Goal: Task Accomplishment & Management: Use online tool/utility

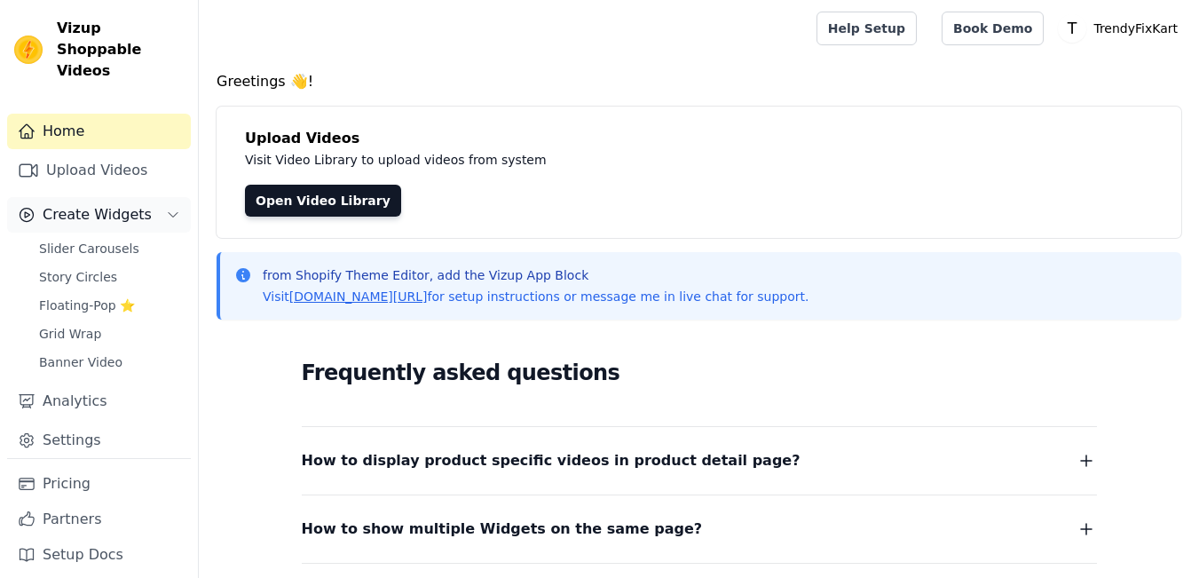
click at [114, 204] on span "Create Widgets" at bounding box center [97, 214] width 109 height 21
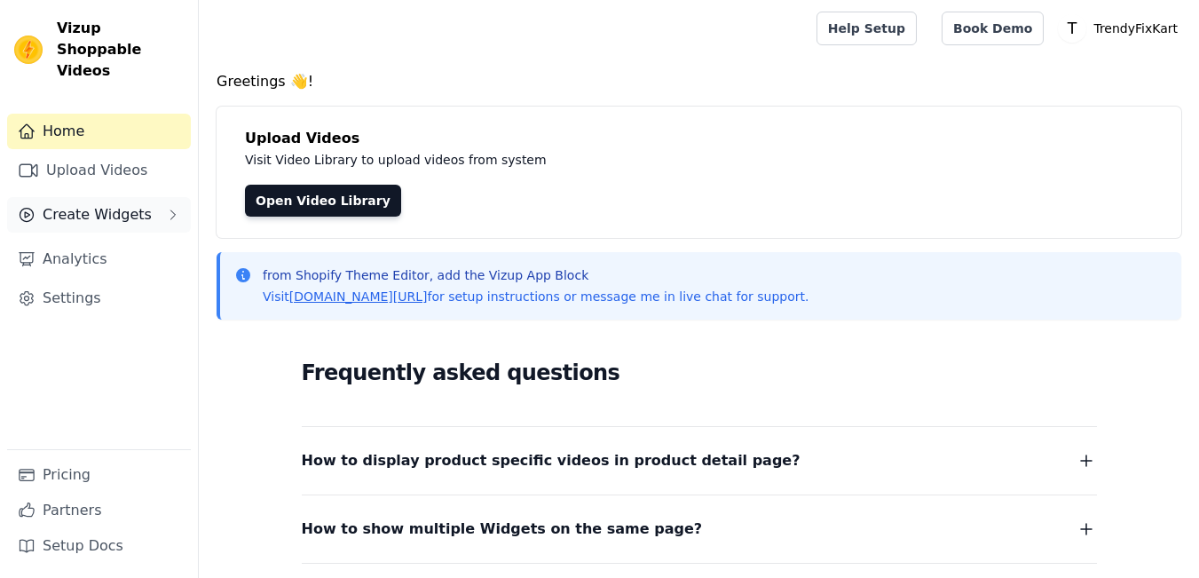
click at [130, 204] on span "Create Widgets" at bounding box center [97, 214] width 109 height 21
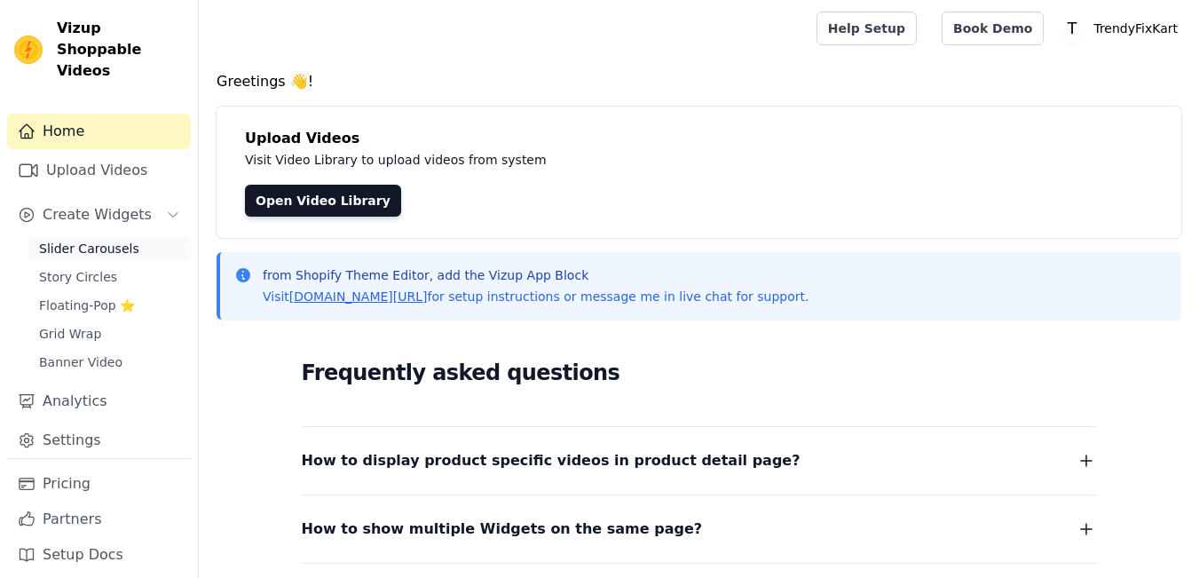
click at [113, 240] on span "Slider Carousels" at bounding box center [89, 249] width 100 height 18
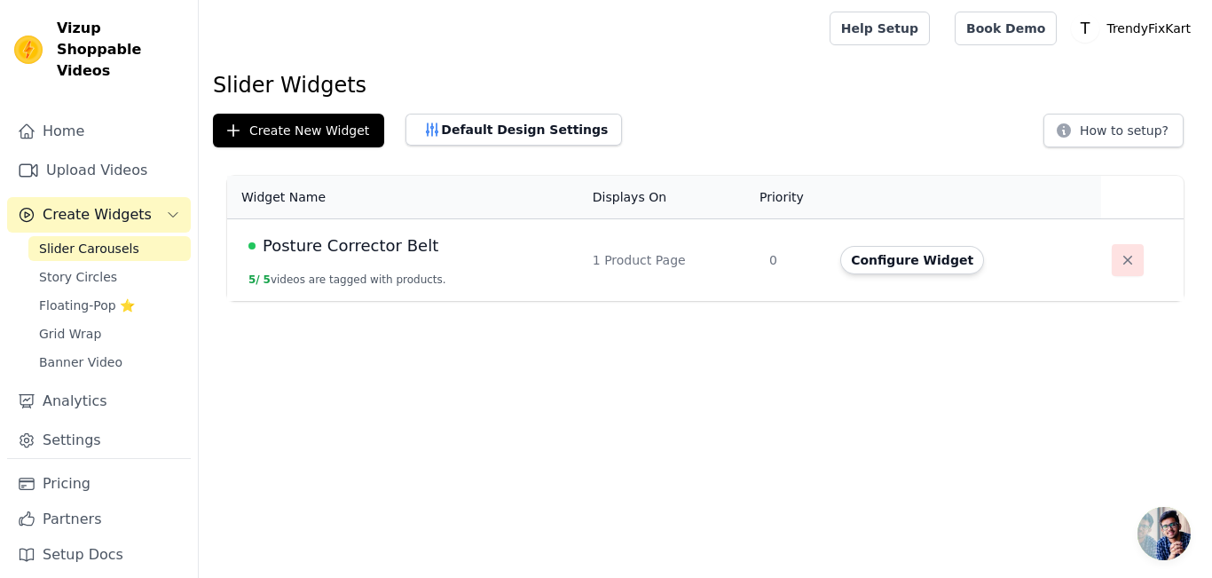
click at [1124, 269] on button "button" at bounding box center [1128, 260] width 32 height 32
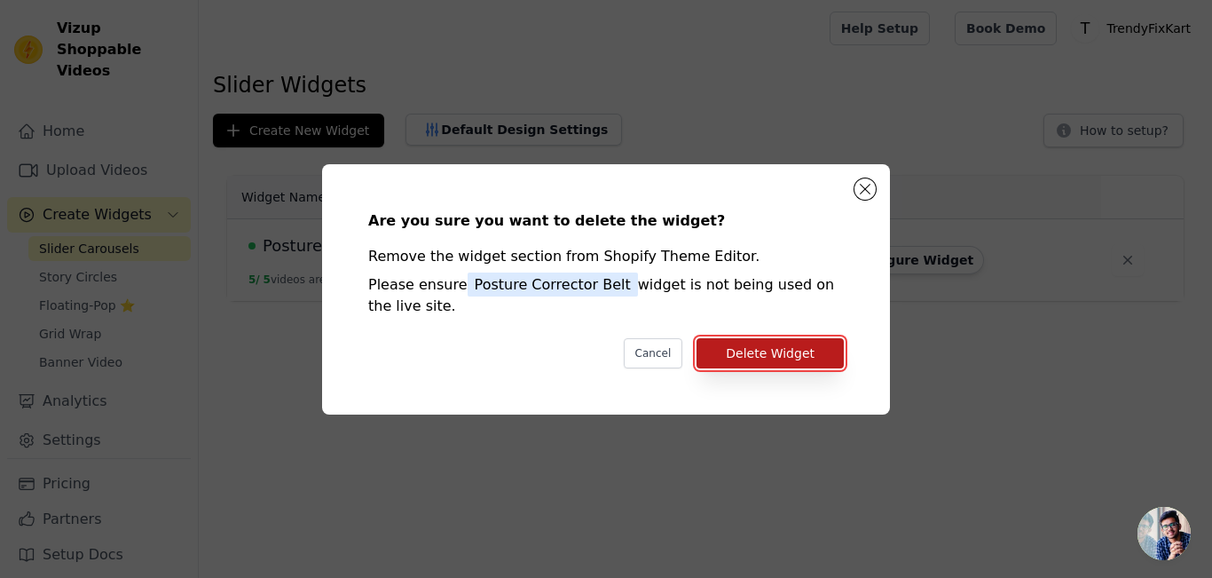
click at [761, 356] on button "Delete Widget" at bounding box center [769, 353] width 147 height 30
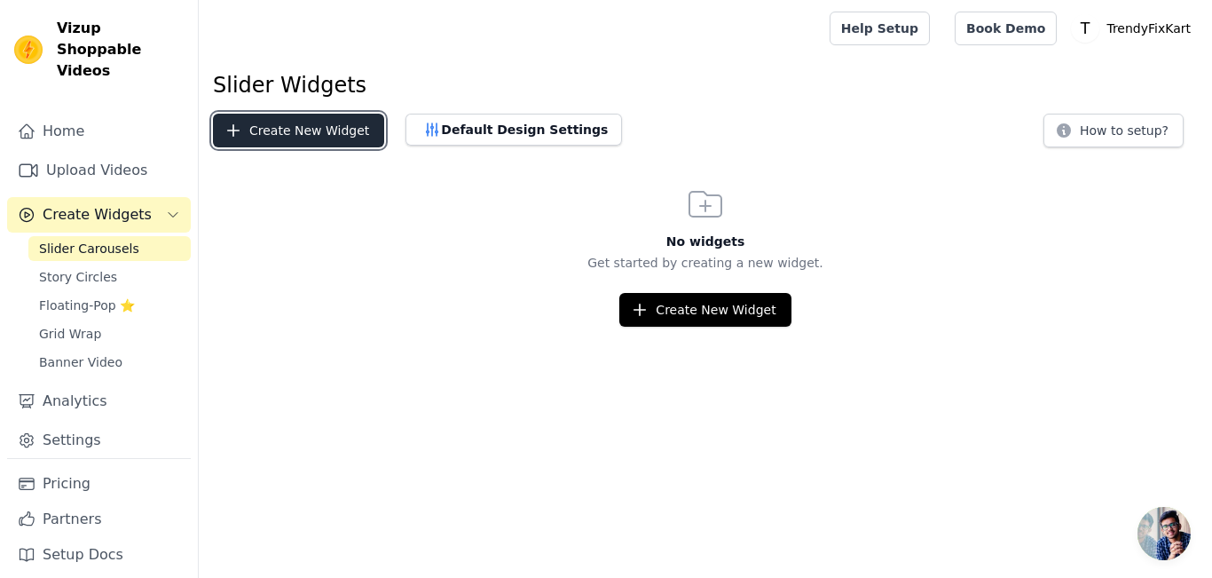
click at [301, 132] on button "Create New Widget" at bounding box center [298, 131] width 171 height 34
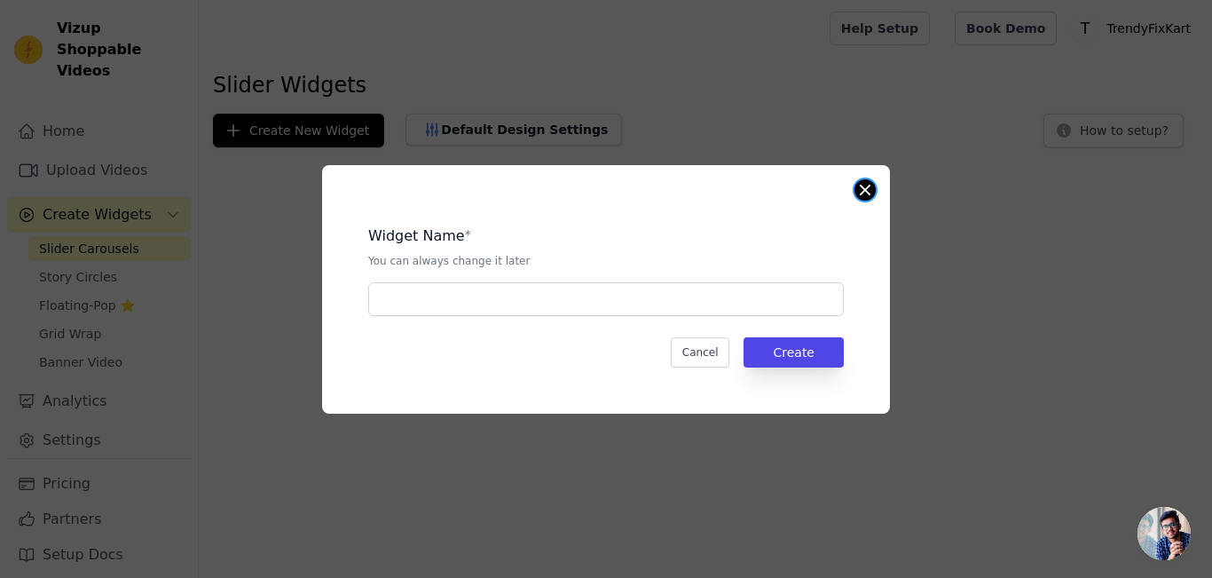
click at [867, 183] on button "Close modal" at bounding box center [864, 189] width 21 height 21
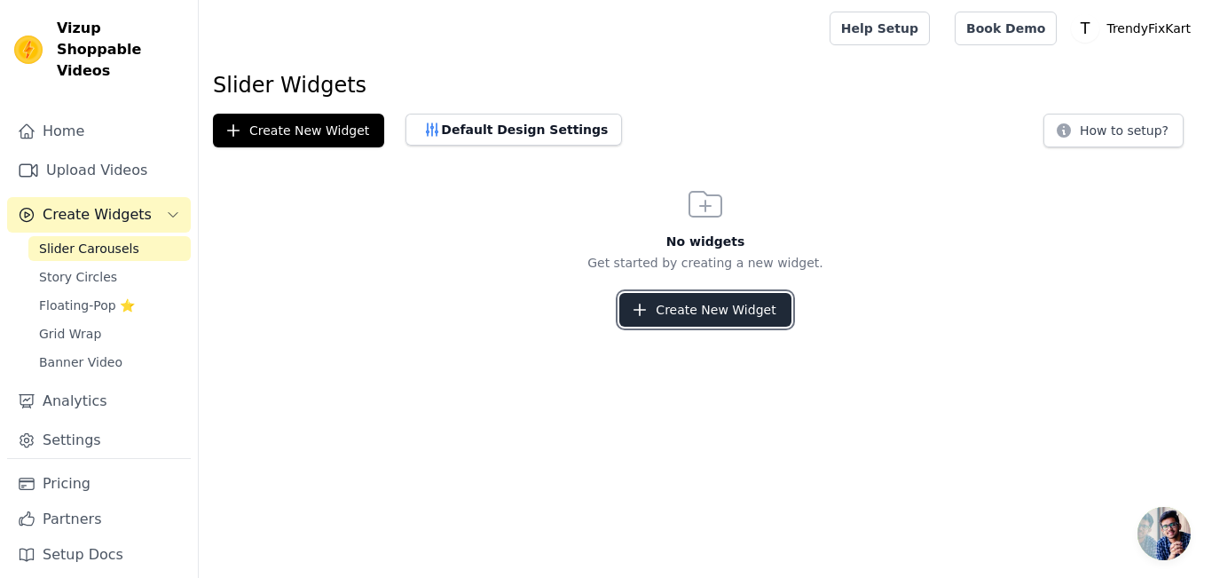
click at [723, 312] on button "Create New Widget" at bounding box center [704, 310] width 171 height 34
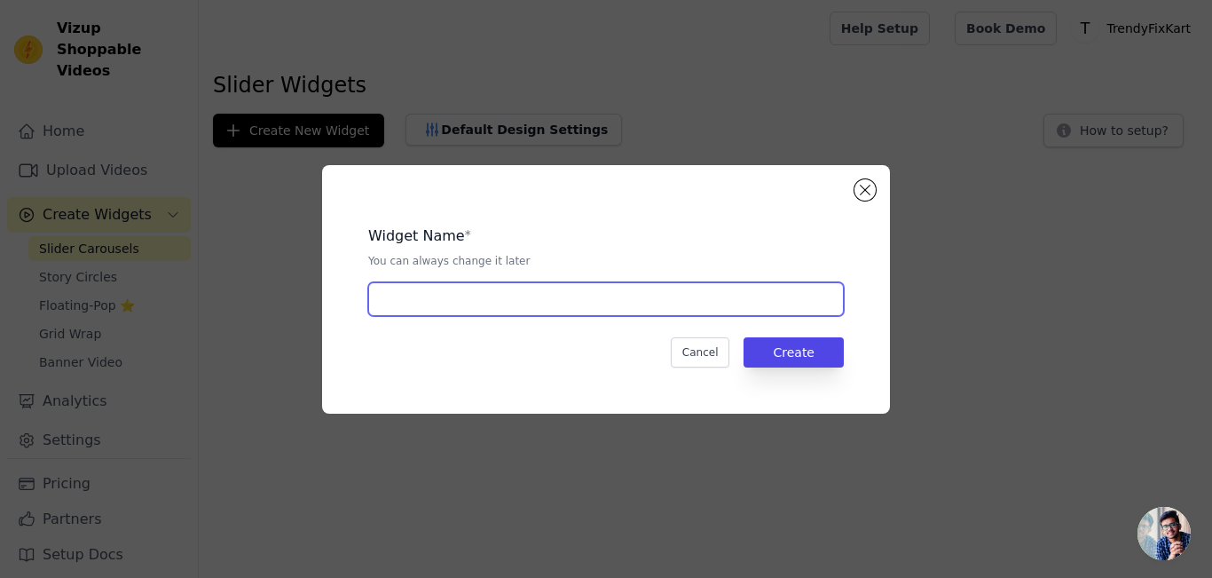
click at [621, 312] on input "text" at bounding box center [606, 299] width 476 height 34
type input "Posture Corrector Belt"
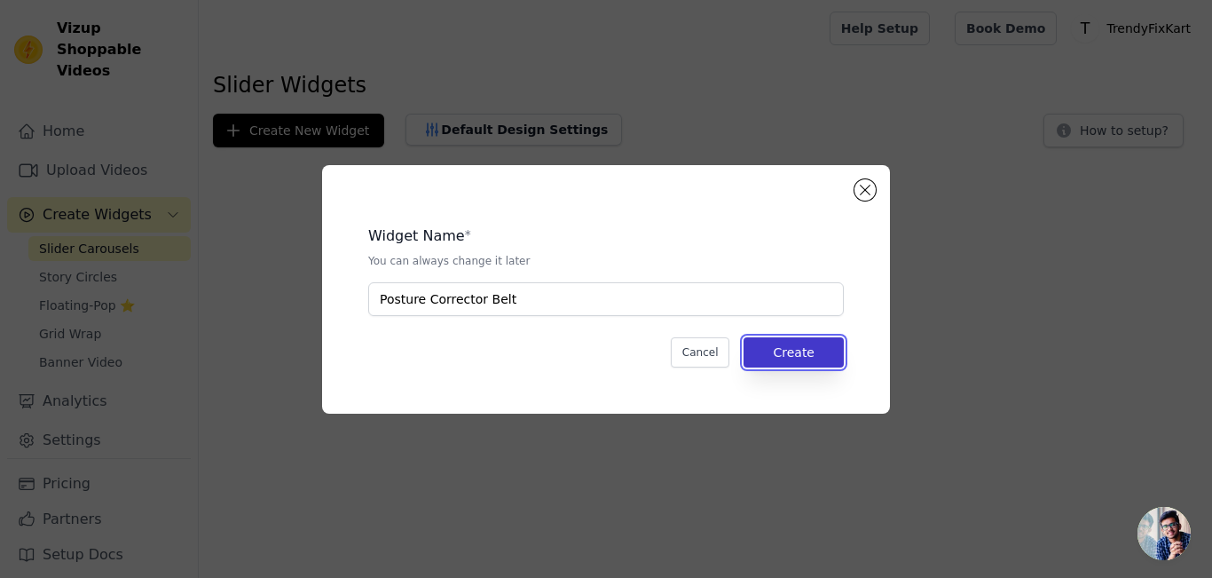
click at [783, 360] on button "Create" at bounding box center [793, 352] width 100 height 30
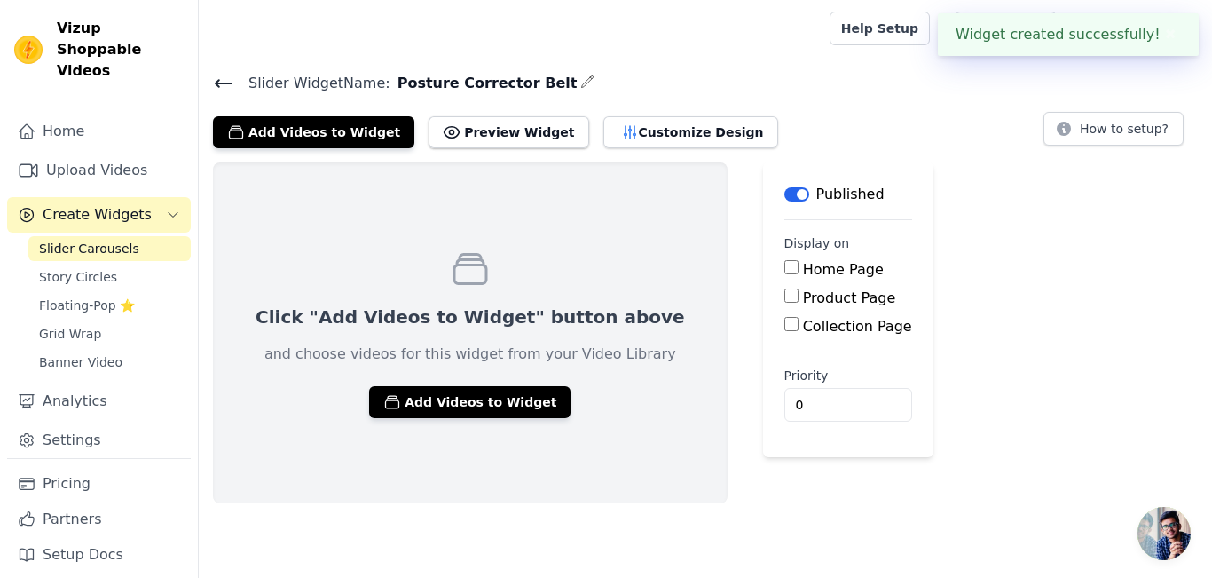
click at [784, 297] on input "Product Page" at bounding box center [791, 295] width 14 height 14
checkbox input "true"
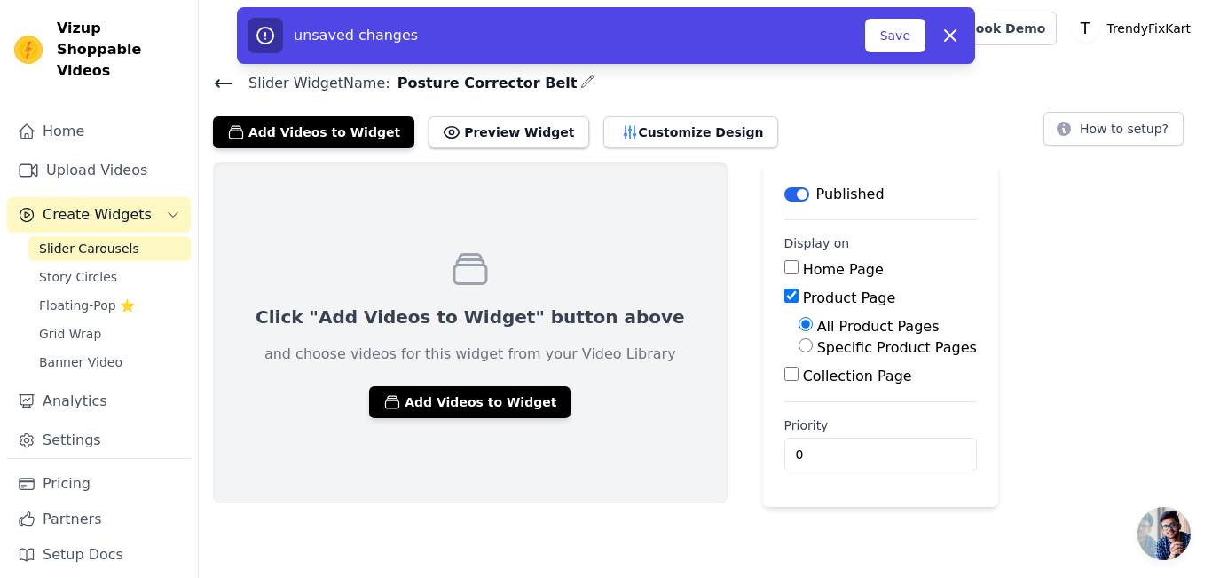
click at [798, 348] on input "Specific Product Pages" at bounding box center [805, 345] width 14 height 14
radio input "true"
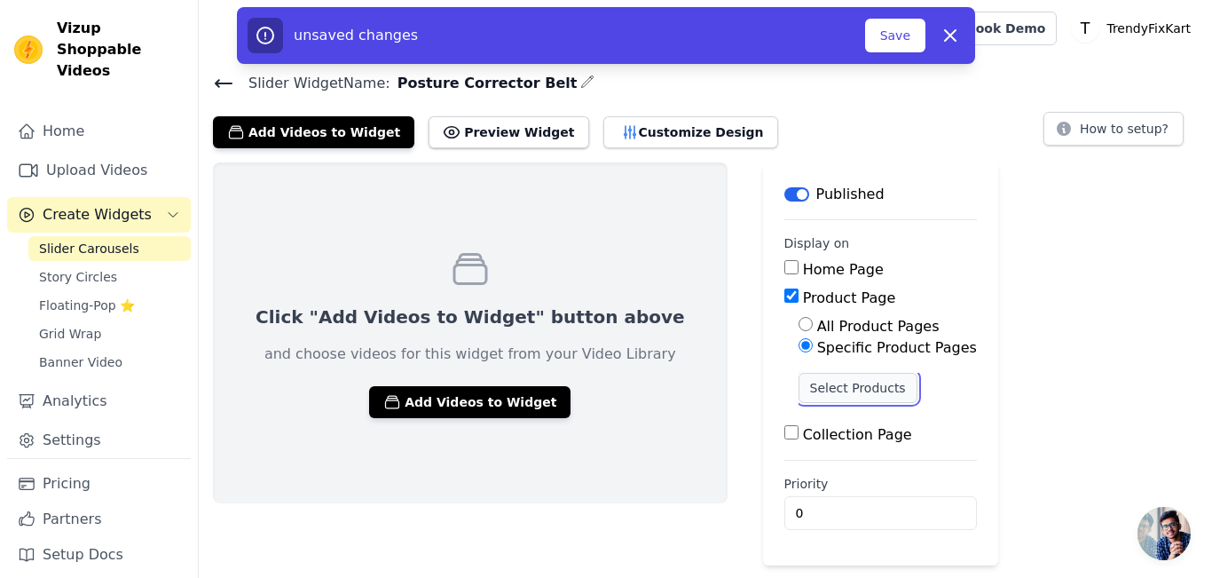
click at [798, 385] on button "Select Products" at bounding box center [857, 388] width 119 height 30
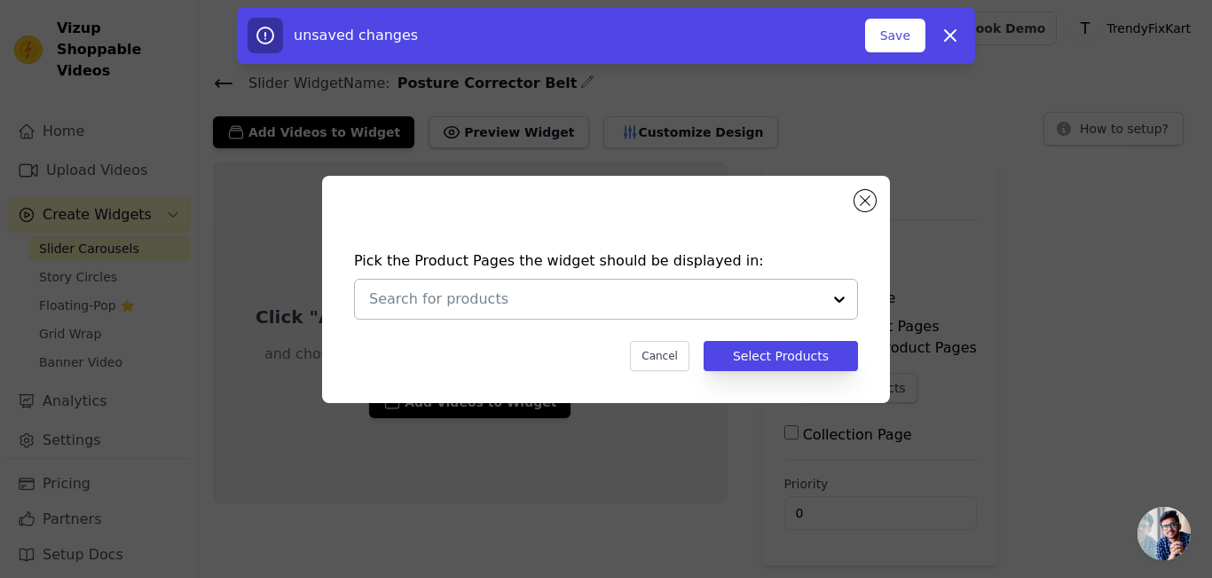
click at [741, 304] on input "text" at bounding box center [595, 298] width 452 height 21
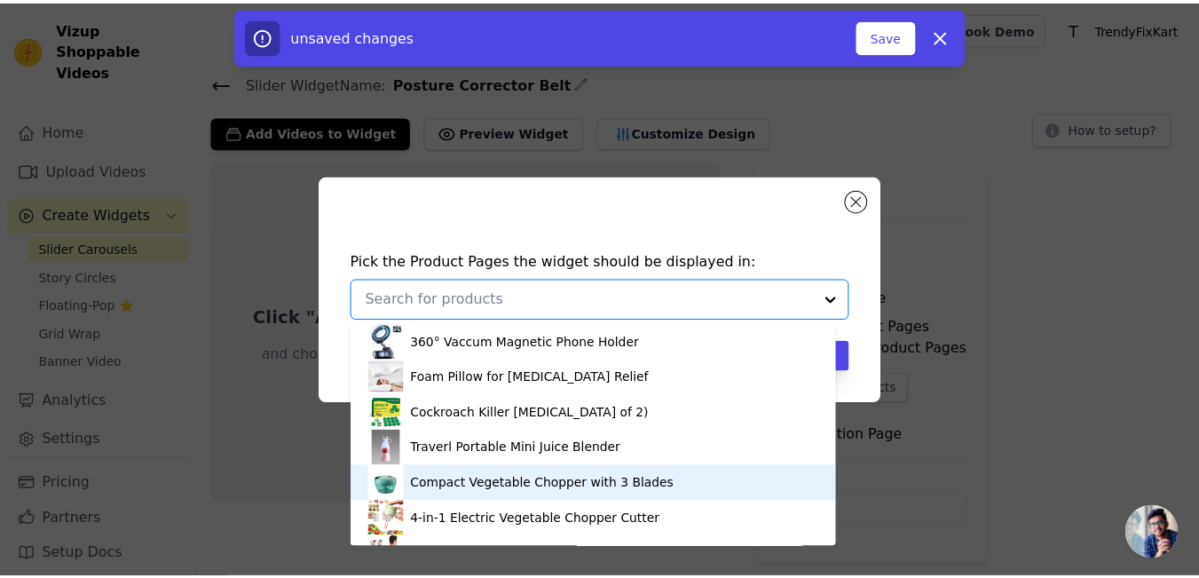
scroll to position [30, 0]
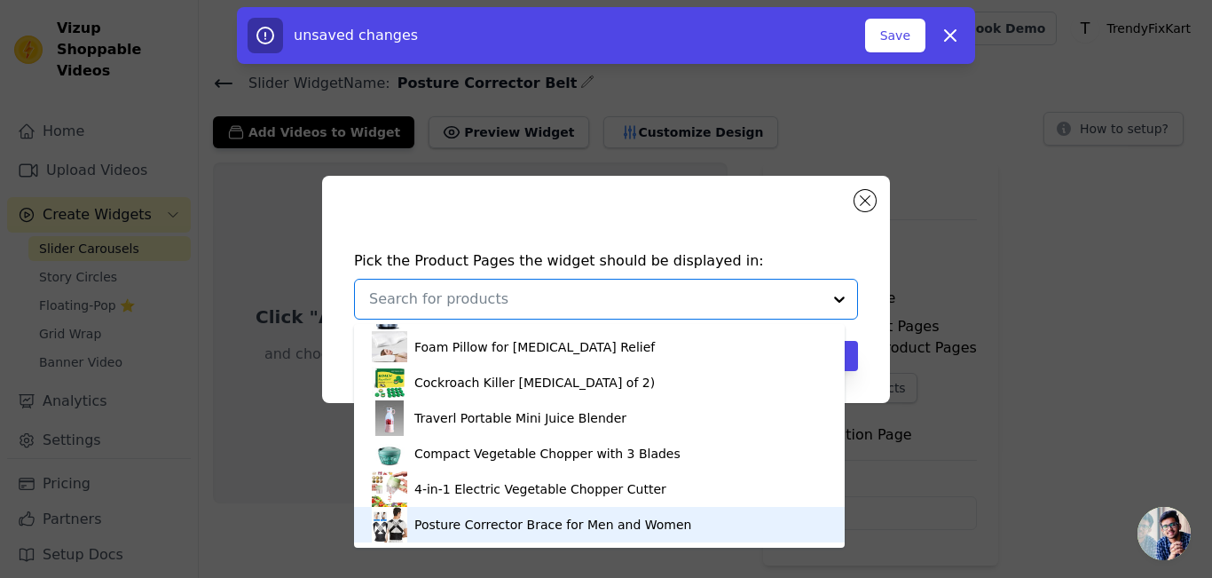
click at [748, 514] on div "Posture Corrector Brace for Men and Women" at bounding box center [599, 524] width 455 height 35
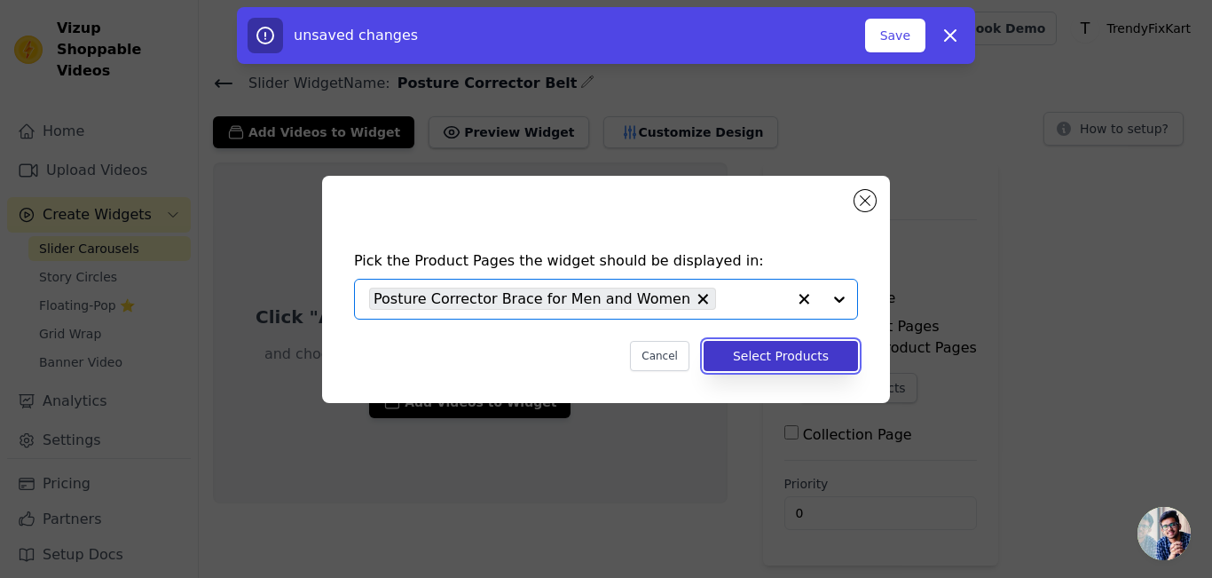
click at [794, 359] on button "Select Products" at bounding box center [781, 356] width 154 height 30
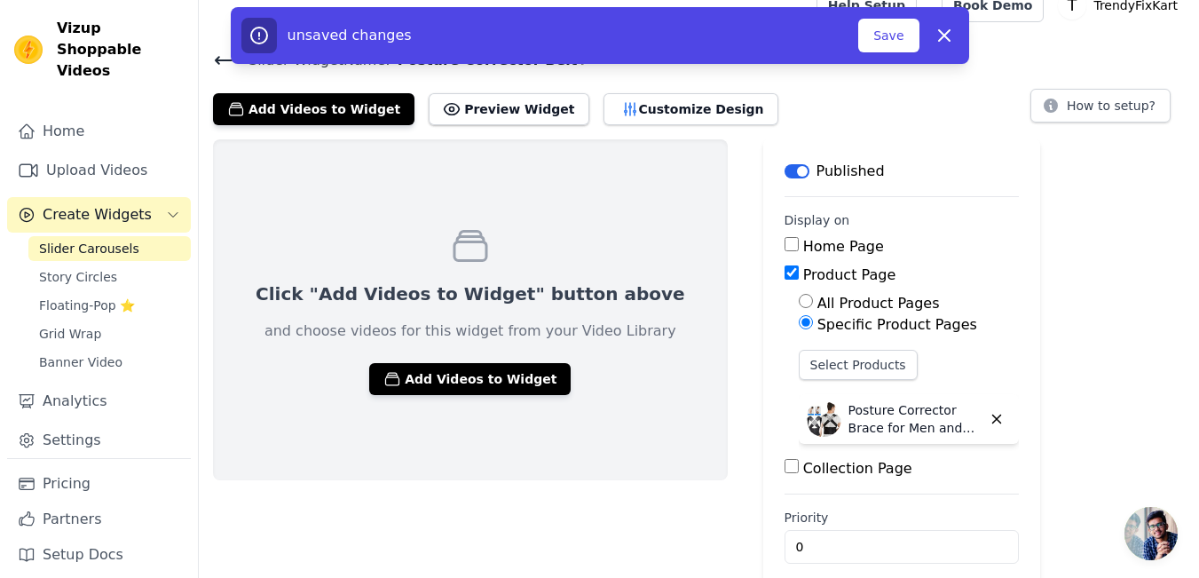
scroll to position [43, 0]
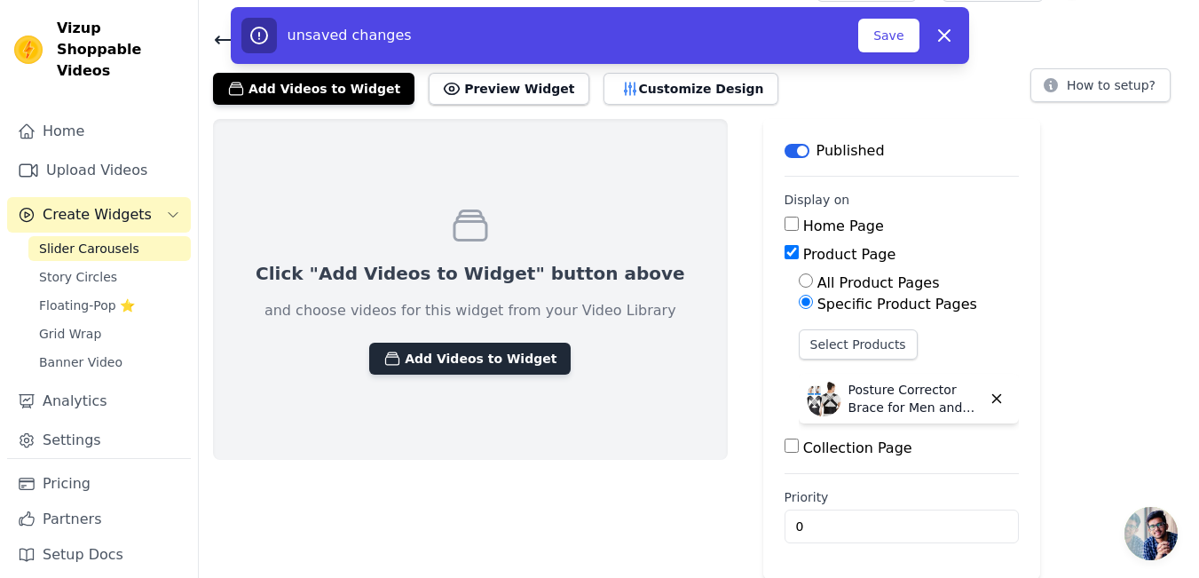
click at [474, 353] on button "Add Videos to Widget" at bounding box center [469, 358] width 201 height 32
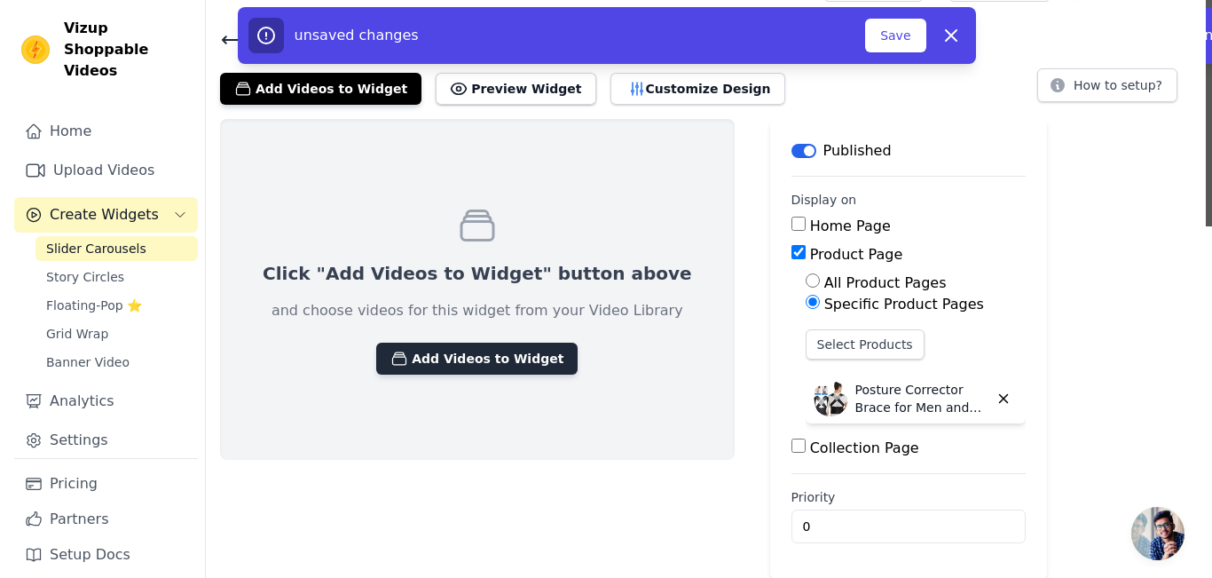
scroll to position [0, 0]
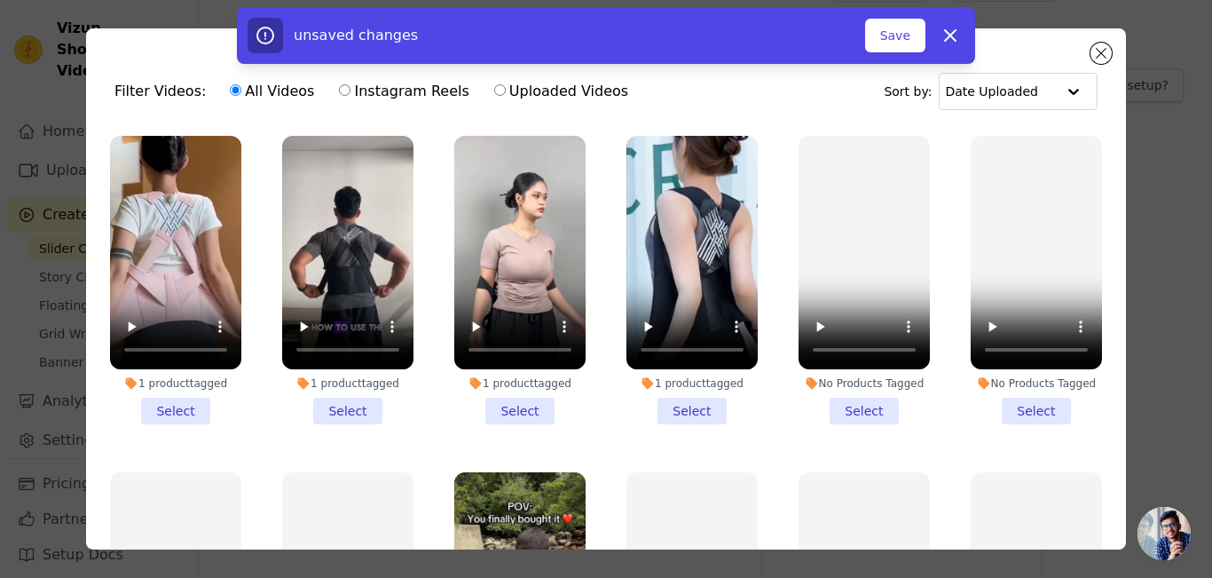
click at [172, 407] on li "1 product tagged Select" at bounding box center [175, 280] width 131 height 288
click at [0, 0] on input "1 product tagged Select" at bounding box center [0, 0] width 0 height 0
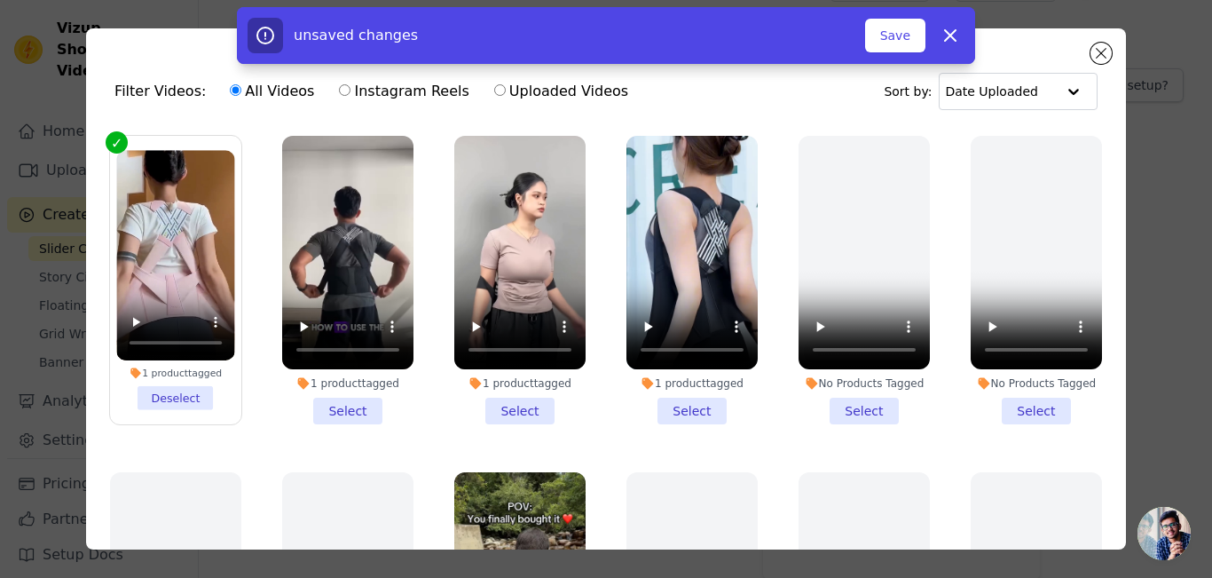
click at [180, 390] on li "1 product tagged Deselect" at bounding box center [175, 280] width 118 height 260
click at [0, 0] on input "1 product tagged Deselect" at bounding box center [0, 0] width 0 height 0
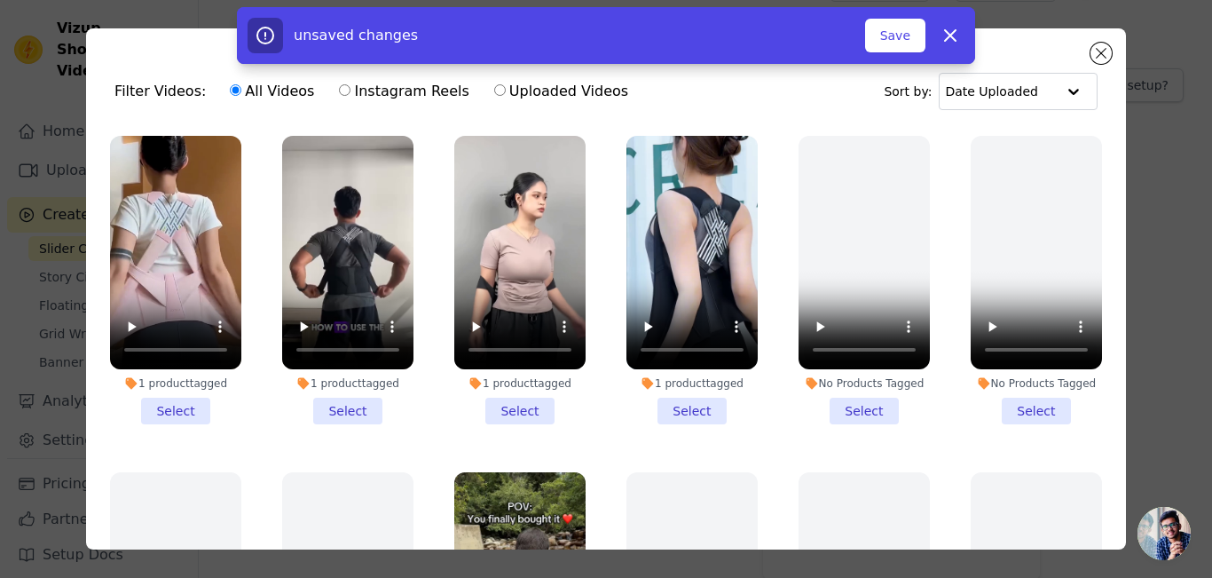
click at [669, 411] on li "1 product tagged Select" at bounding box center [691, 280] width 131 height 288
click at [0, 0] on input "1 product tagged Select" at bounding box center [0, 0] width 0 height 0
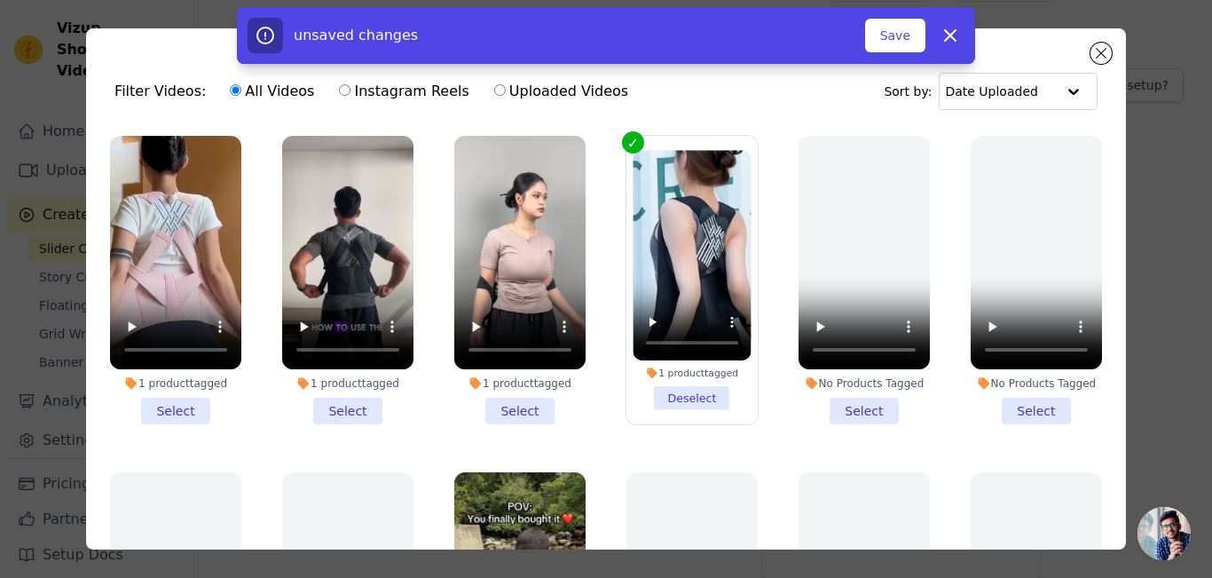
click at [182, 400] on li "1 product tagged Select" at bounding box center [175, 280] width 131 height 288
click at [0, 0] on input "1 product tagged Select" at bounding box center [0, 0] width 0 height 0
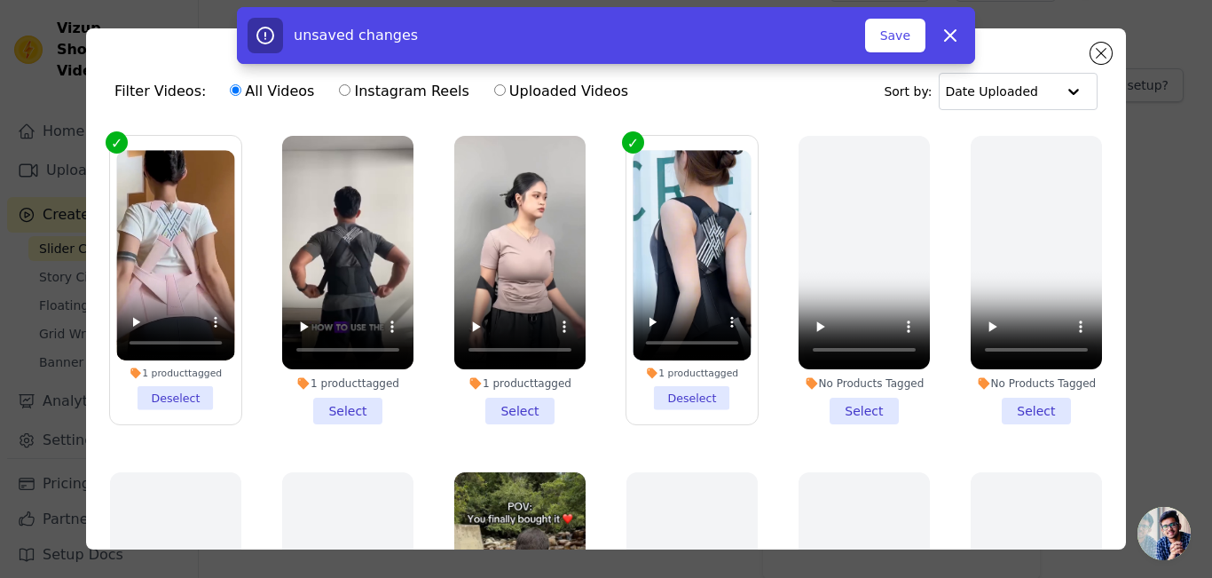
click at [358, 395] on li "1 product tagged Select" at bounding box center [347, 280] width 131 height 288
click at [0, 0] on input "1 product tagged Select" at bounding box center [0, 0] width 0 height 0
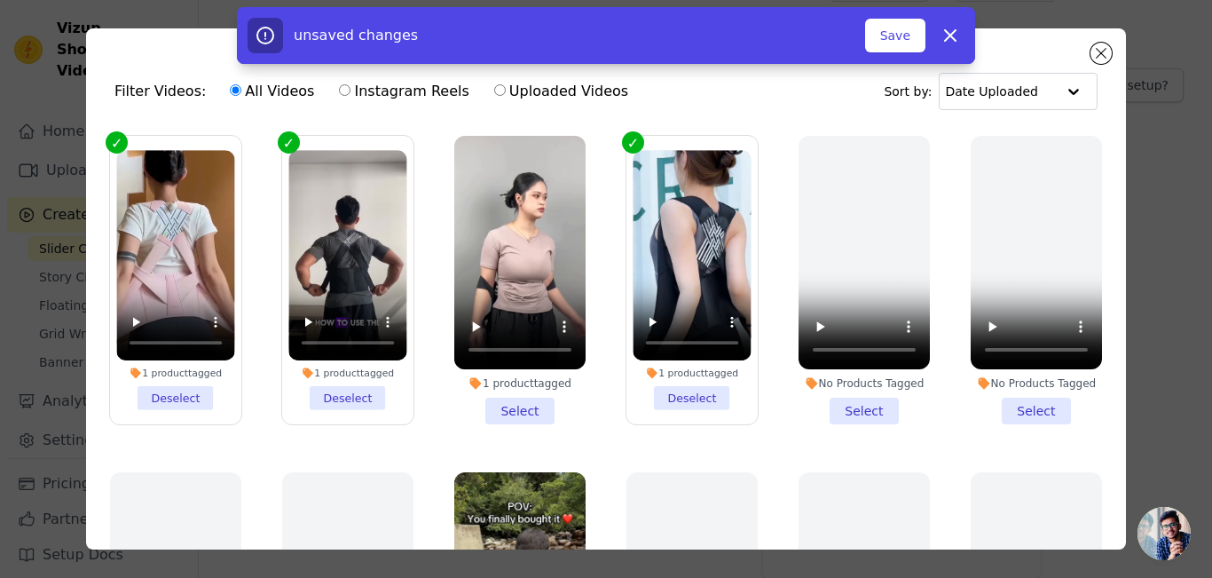
click at [541, 397] on li "1 product tagged Select" at bounding box center [519, 280] width 131 height 288
click at [0, 0] on input "1 product tagged Select" at bounding box center [0, 0] width 0 height 0
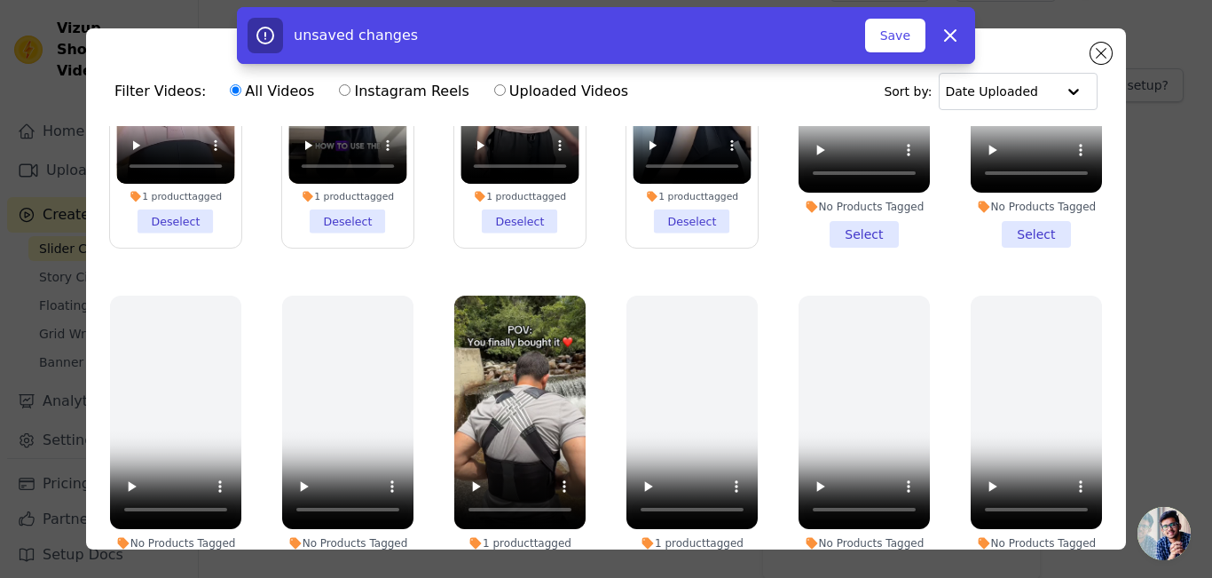
scroll to position [201, 0]
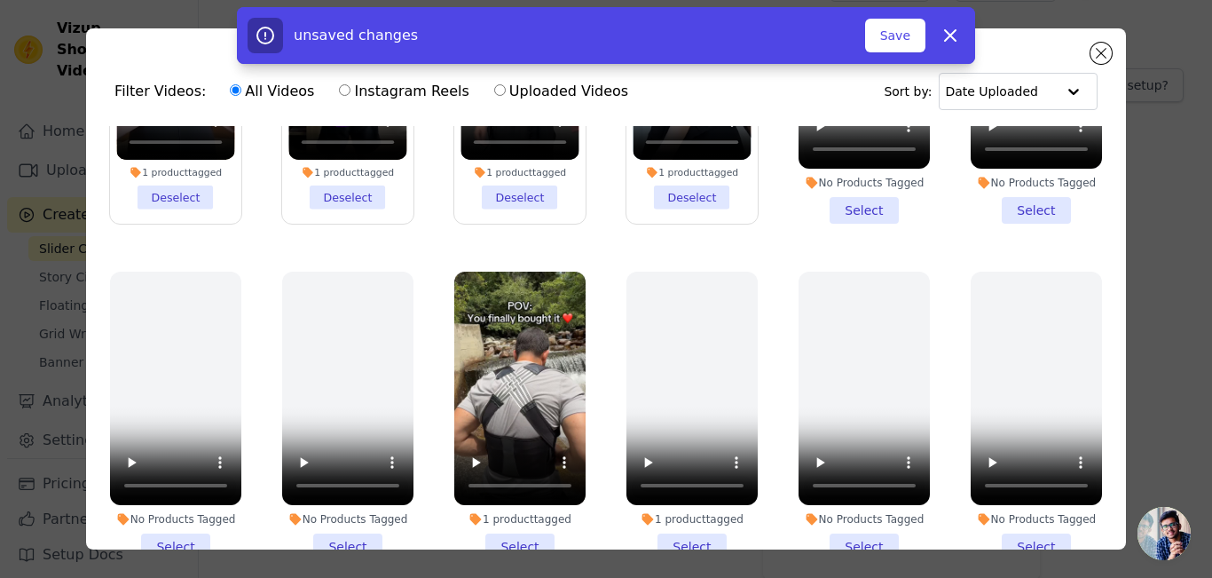
click at [506, 525] on li "1 product tagged Select" at bounding box center [519, 415] width 131 height 288
click at [0, 0] on input "1 product tagged Select" at bounding box center [0, 0] width 0 height 0
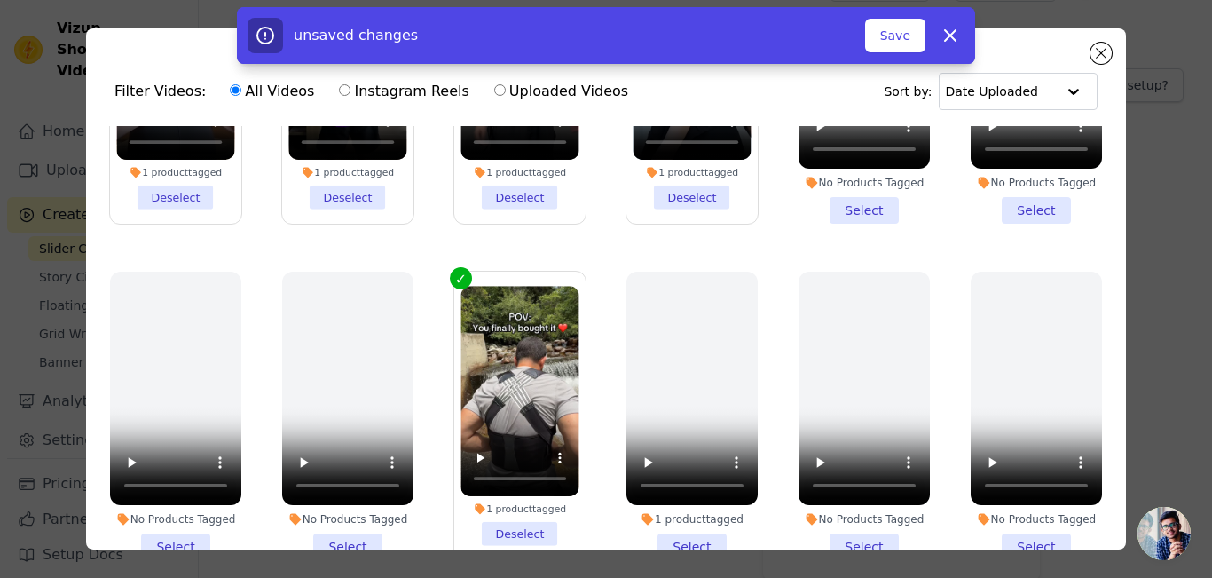
click at [661, 529] on li "1 product tagged Select" at bounding box center [691, 415] width 131 height 288
click at [0, 0] on input "1 product tagged Select" at bounding box center [0, 0] width 0 height 0
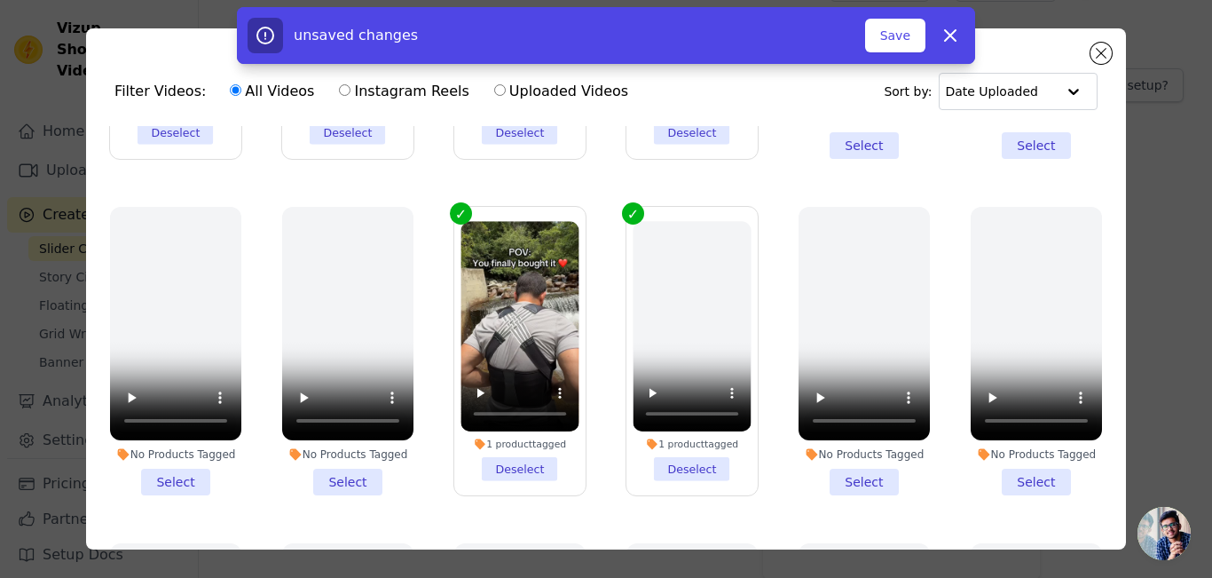
scroll to position [272, 0]
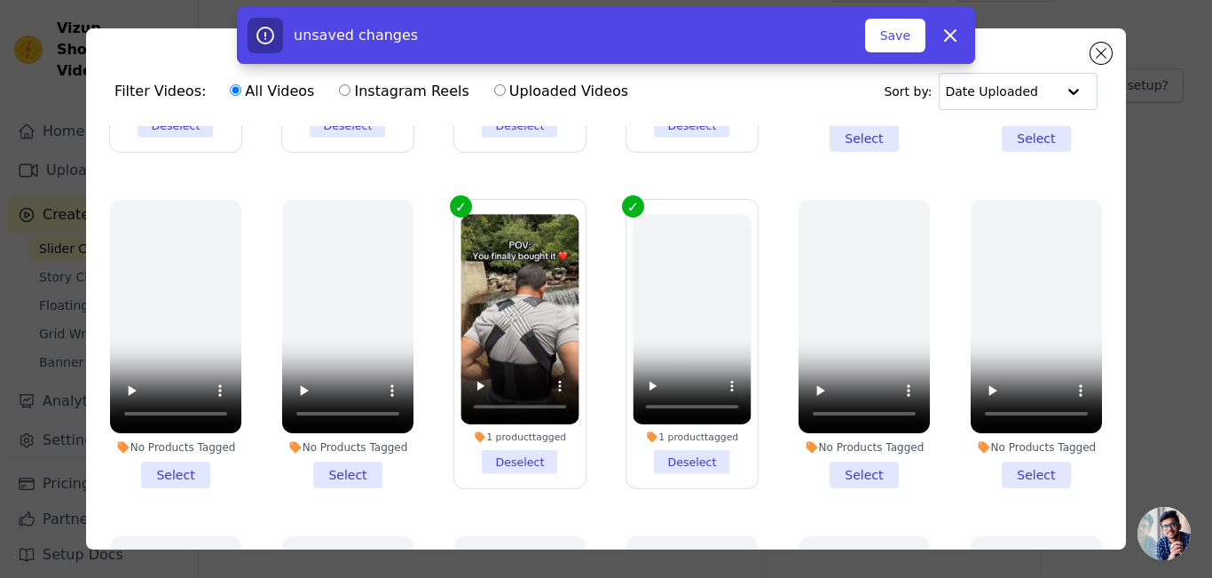
click at [666, 449] on li "1 product tagged Deselect" at bounding box center [692, 344] width 118 height 260
click at [0, 0] on input "1 product tagged Deselect" at bounding box center [0, 0] width 0 height 0
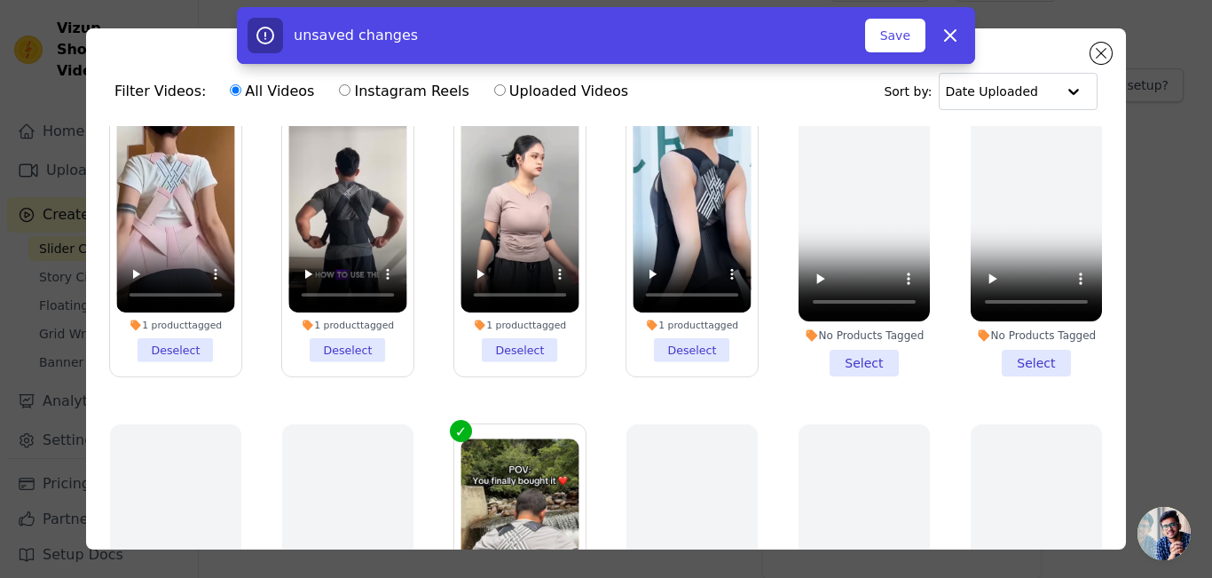
scroll to position [0, 0]
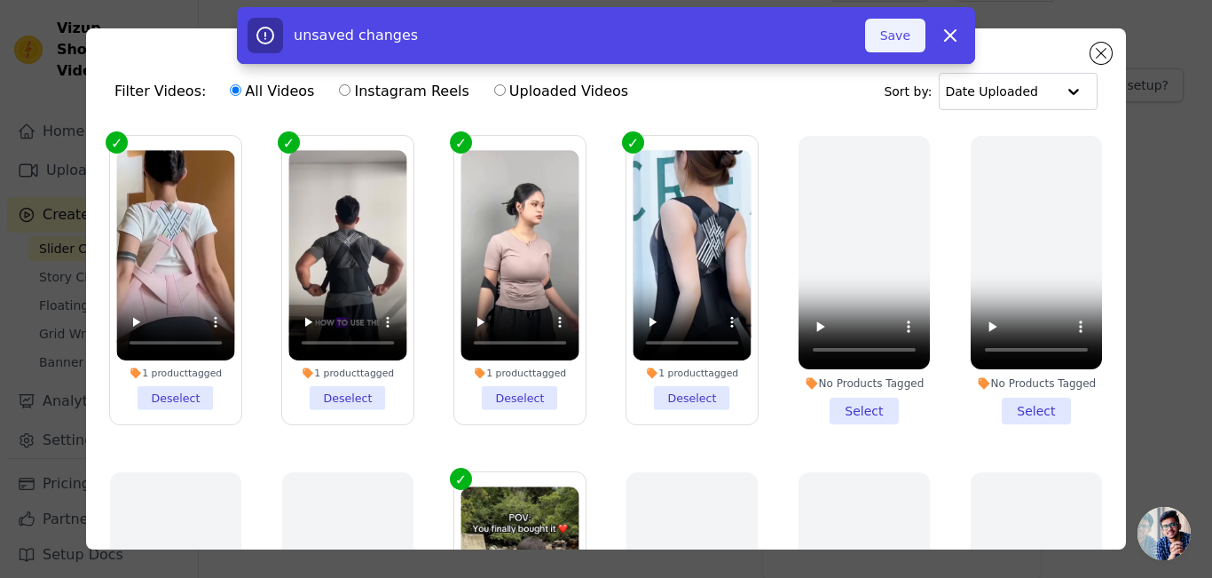
click at [894, 43] on button "Save" at bounding box center [895, 36] width 60 height 34
click at [889, 38] on button "Save" at bounding box center [895, 36] width 60 height 34
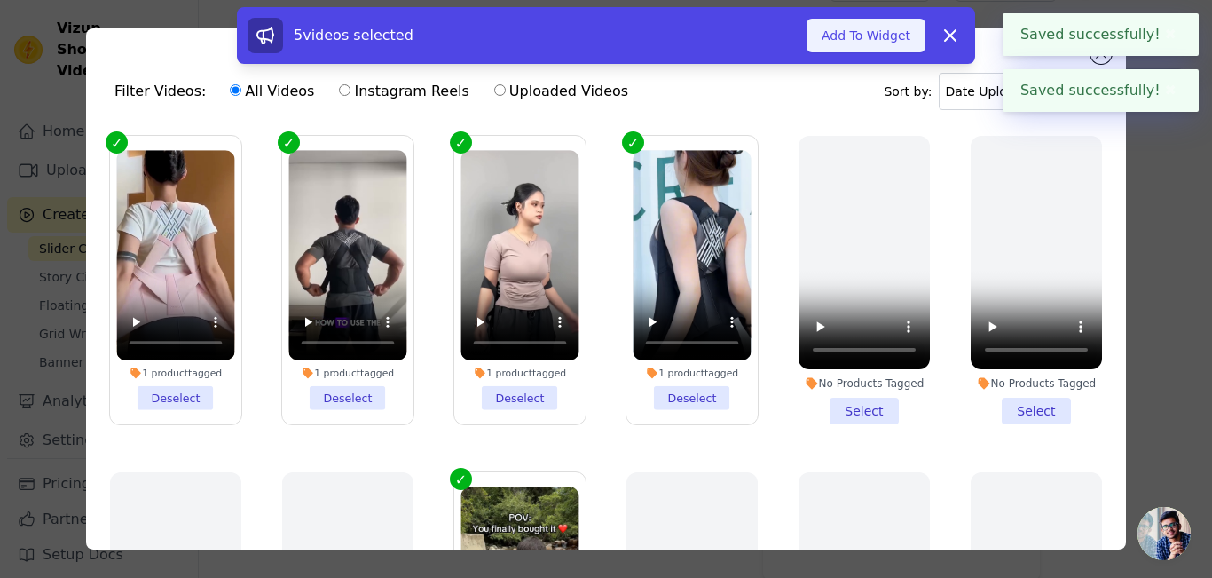
click at [884, 44] on button "Add To Widget" at bounding box center [865, 36] width 119 height 34
